Goal: Information Seeking & Learning: Learn about a topic

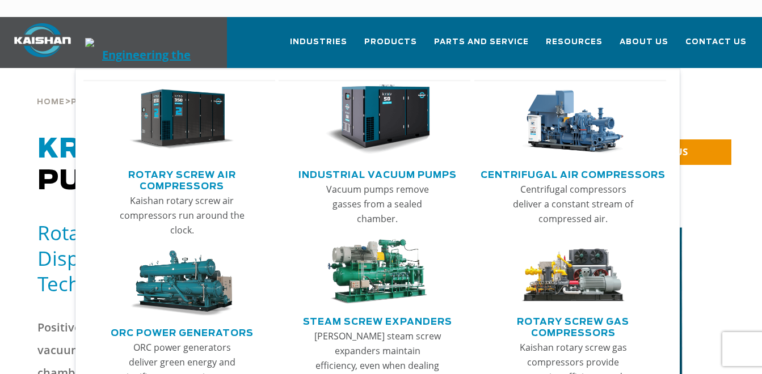
click at [180, 106] on img "Main menu" at bounding box center [181, 120] width 105 height 70
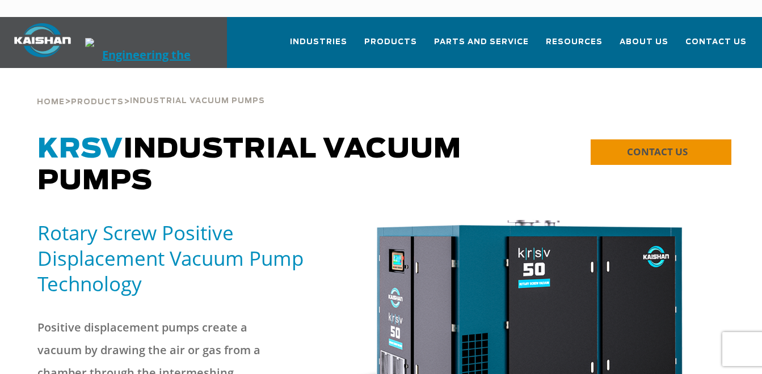
click at [638, 145] on span "CONTACT US" at bounding box center [657, 151] width 61 height 13
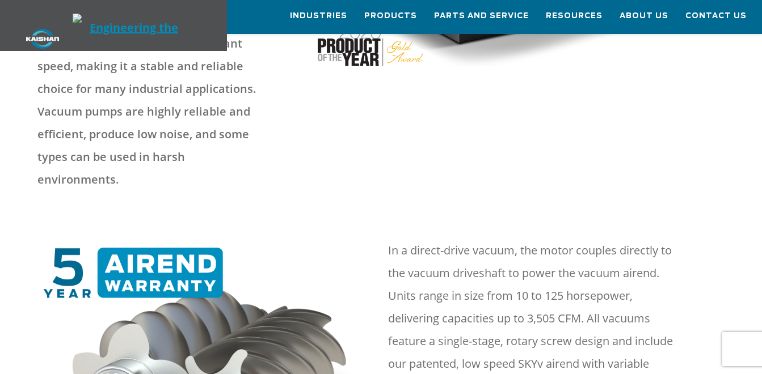
scroll to position [368, 0]
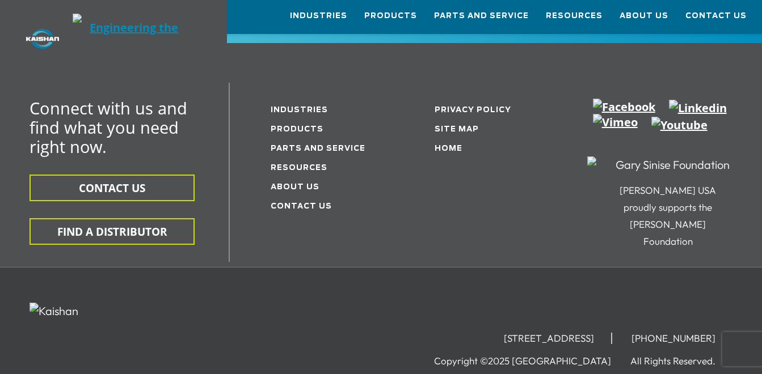
scroll to position [2070, 0]
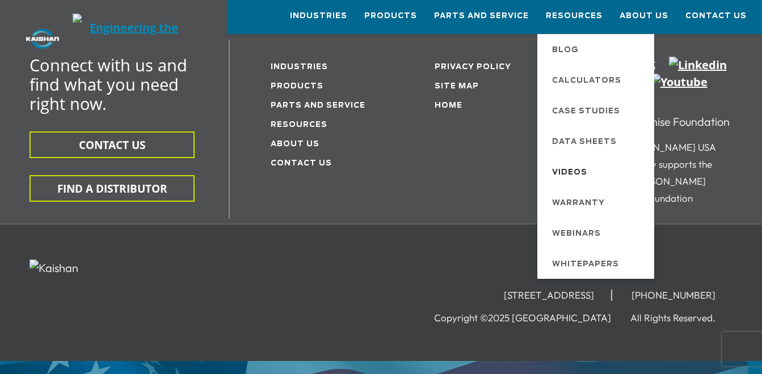
click at [577, 169] on span "Videos" at bounding box center [569, 172] width 35 height 19
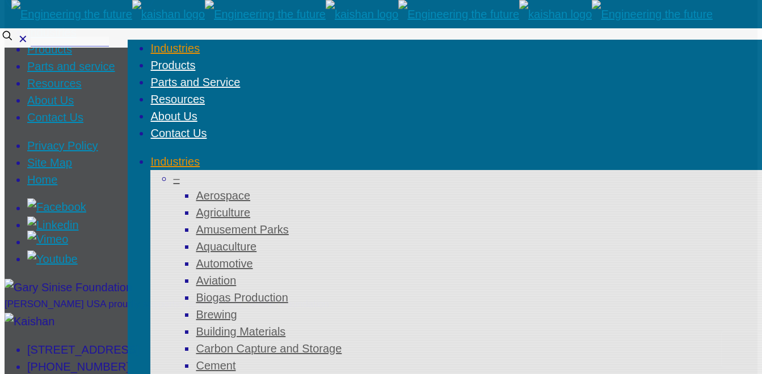
scroll to position [1129, 0]
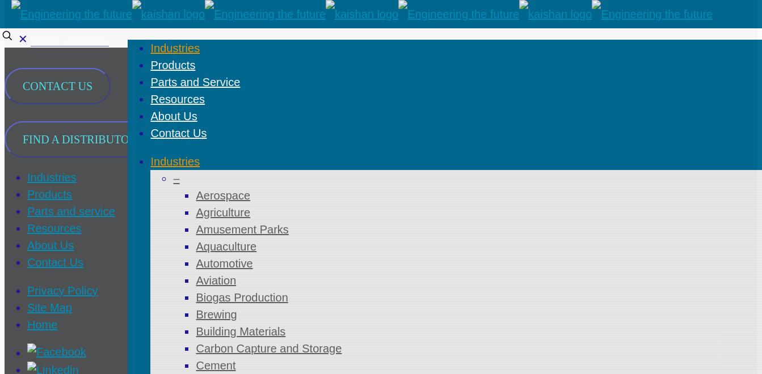
scroll to position [1073, 0]
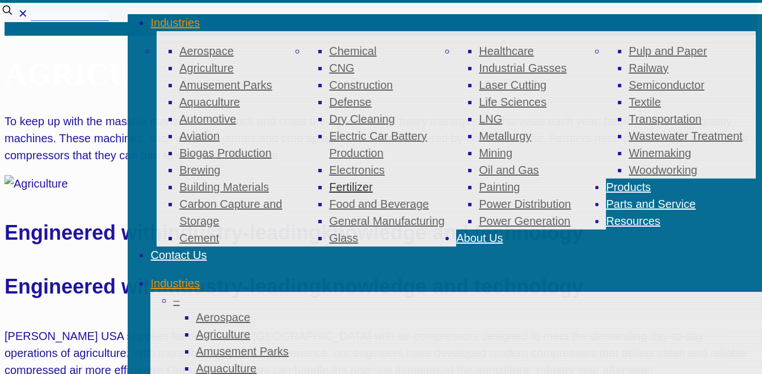
scroll to position [57, 0]
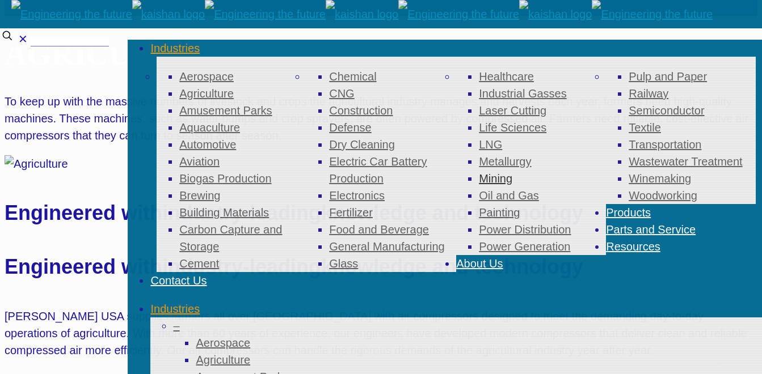
click at [479, 185] on span "Mining" at bounding box center [495, 178] width 33 height 12
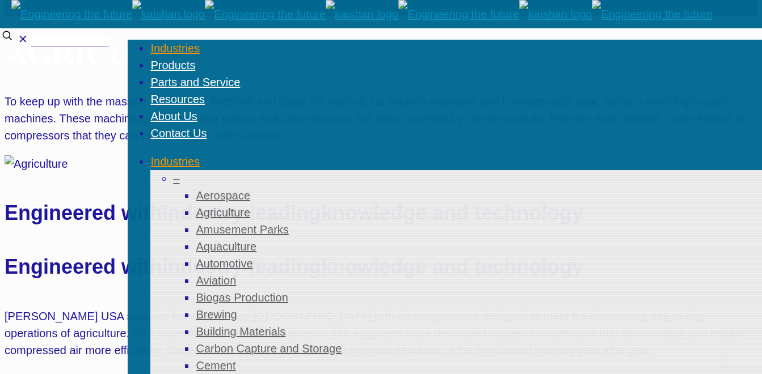
click at [315, 72] on div "Agriculture" at bounding box center [381, 54] width 753 height 35
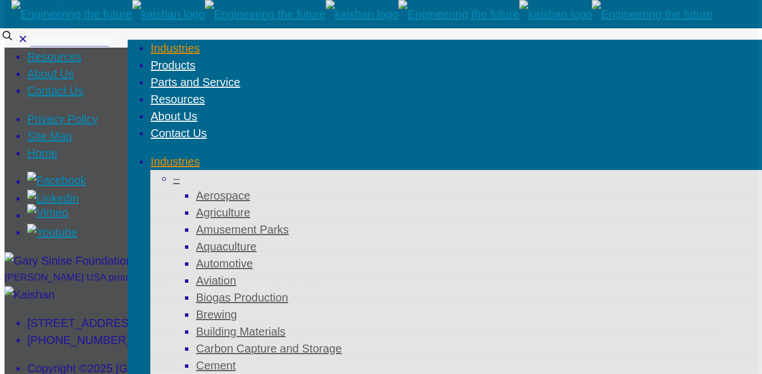
scroll to position [1134, 0]
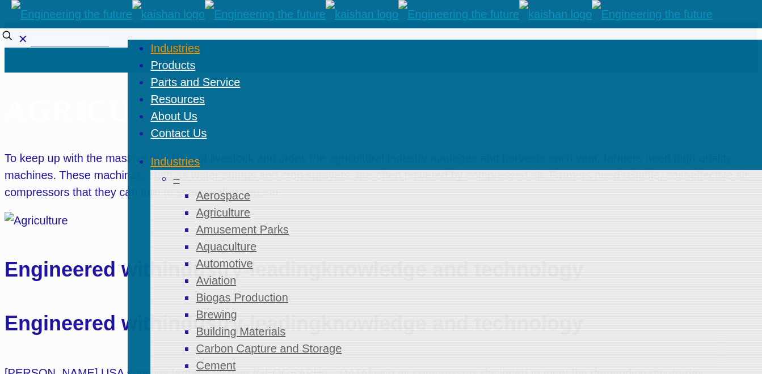
scroll to position [699, 0]
